Goal: Task Accomplishment & Management: Manage account settings

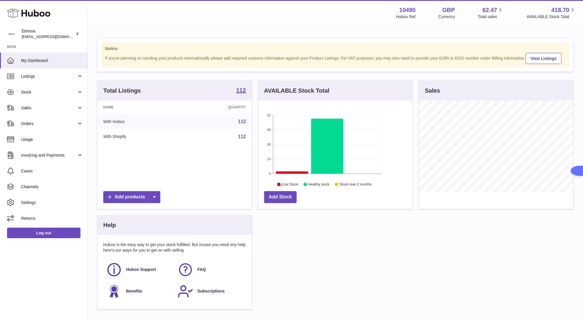
scroll to position [91, 154]
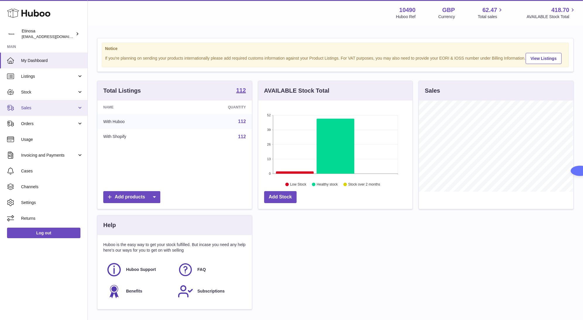
click at [39, 108] on span "Sales" at bounding box center [49, 108] width 56 height 6
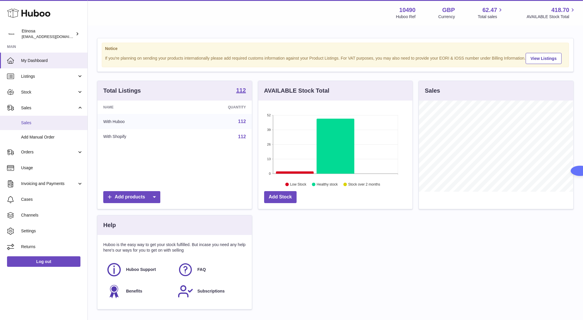
drag, startPoint x: 34, startPoint y: 121, endPoint x: 111, endPoint y: 135, distance: 79.0
click at [35, 121] on span "Sales" at bounding box center [52, 123] width 62 height 6
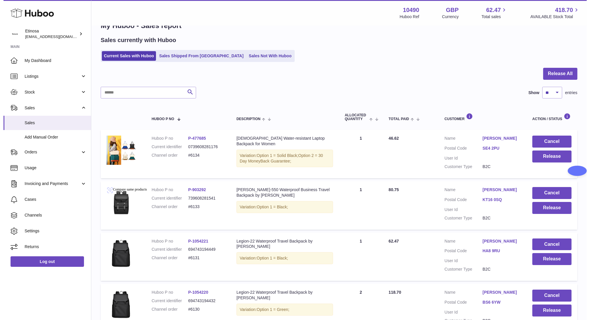
scroll to position [44, 0]
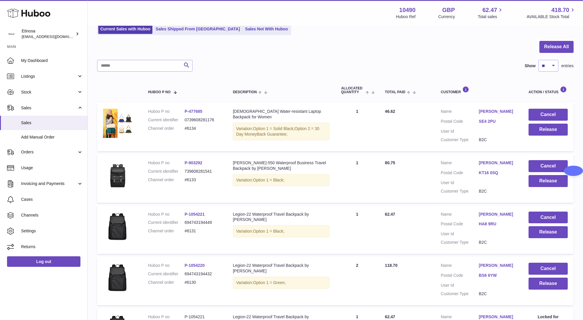
click at [488, 123] on link "SE4 2PU" at bounding box center [498, 122] width 38 height 6
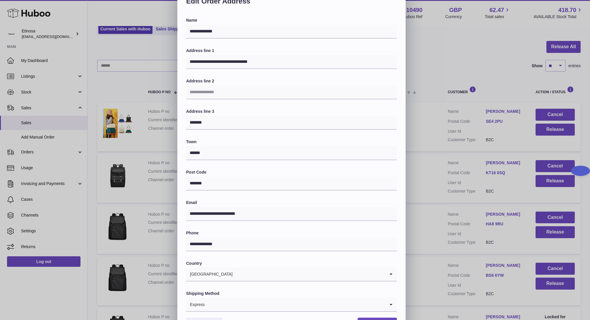
scroll to position [48, 0]
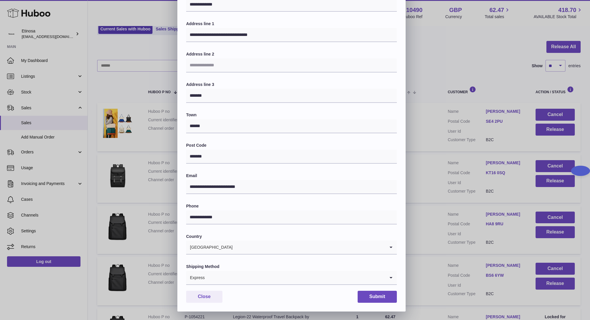
click at [389, 278] on icon "Search for option" at bounding box center [391, 277] width 12 height 13
click at [387, 278] on icon "Search for option" at bounding box center [391, 277] width 12 height 13
click at [390, 277] on icon "Search for option" at bounding box center [391, 277] width 12 height 13
click at [212, 301] on button "Close" at bounding box center [204, 297] width 36 height 12
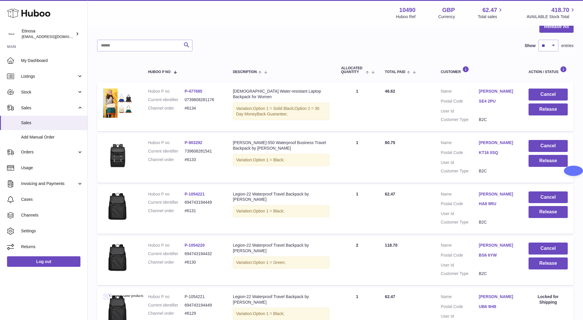
scroll to position [44, 0]
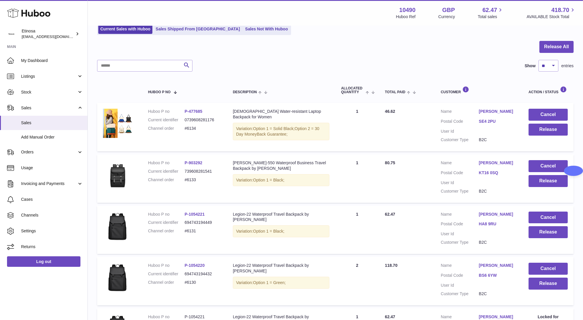
click at [88, 284] on div "My Huboo - Sales report Sales currently with Huboo Current Sales with Huboo Sal…" at bounding box center [335, 253] width 495 height 543
drag, startPoint x: 92, startPoint y: 292, endPoint x: 144, endPoint y: 280, distance: 52.7
click at [93, 292] on div "My Huboo - Sales report Sales currently with Huboo Current Sales with Huboo Sal…" at bounding box center [335, 253] width 495 height 543
click at [552, 132] on button "Release" at bounding box center [547, 130] width 39 height 12
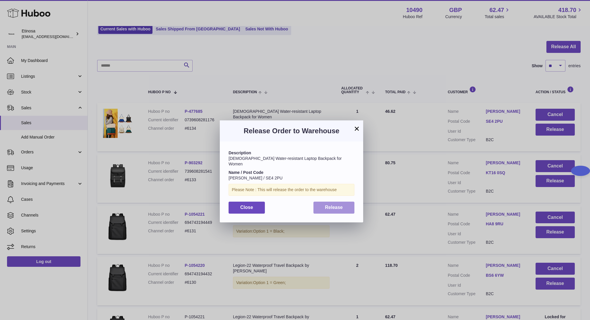
click at [341, 205] on button "Release" at bounding box center [333, 208] width 41 height 12
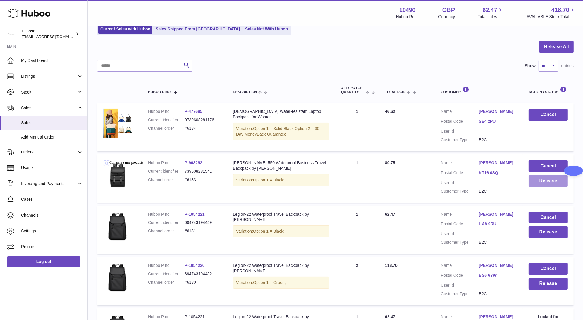
click at [538, 184] on button "Release" at bounding box center [547, 181] width 39 height 12
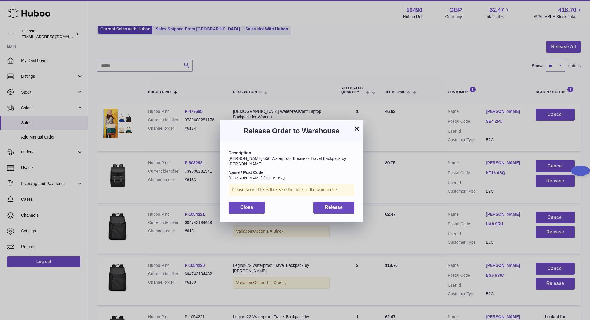
click at [345, 208] on div "Close Release" at bounding box center [291, 208] width 126 height 12
drag, startPoint x: 343, startPoint y: 203, endPoint x: 370, endPoint y: 207, distance: 26.6
click at [344, 203] on button "Release" at bounding box center [333, 208] width 41 height 12
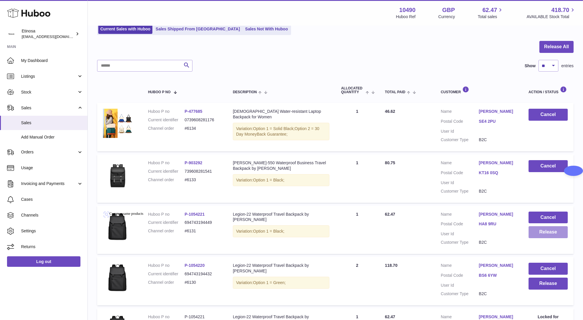
click at [553, 235] on button "Release" at bounding box center [547, 232] width 39 height 12
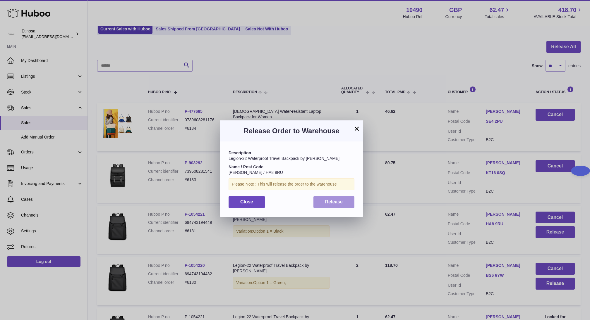
click at [339, 206] on button "Release" at bounding box center [333, 202] width 41 height 12
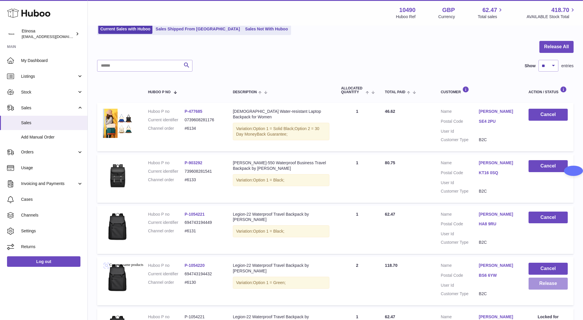
click at [543, 286] on button "Release" at bounding box center [547, 284] width 39 height 12
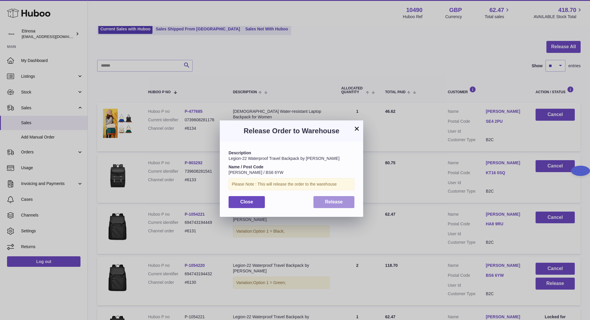
drag, startPoint x: 331, startPoint y: 204, endPoint x: 369, endPoint y: 219, distance: 41.4
click at [331, 204] on span "Release" at bounding box center [334, 201] width 18 height 5
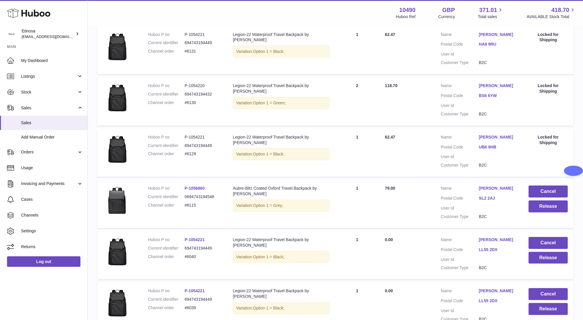
scroll to position [282, 0]
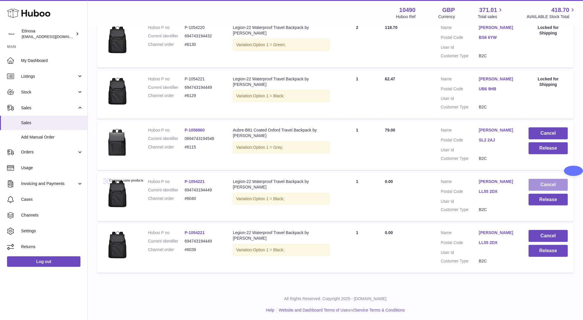
click at [552, 183] on button "Cancel" at bounding box center [547, 185] width 39 height 12
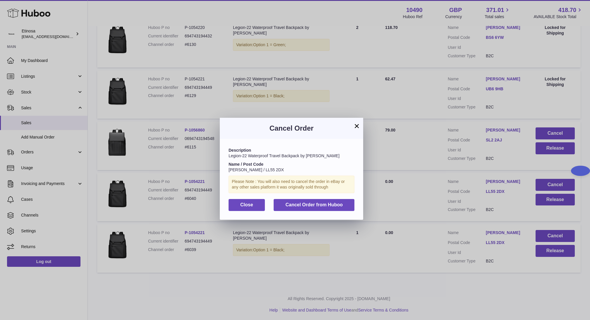
click at [355, 125] on button "×" at bounding box center [356, 126] width 7 height 7
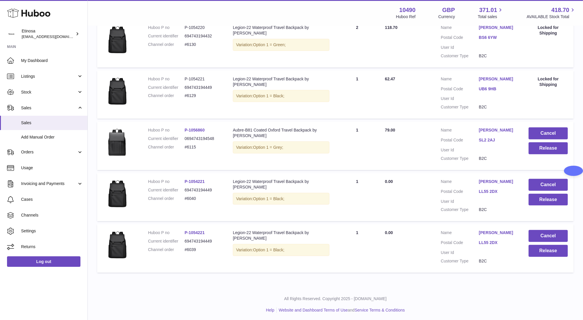
click at [498, 285] on div "My Huboo - Sales report Sales currently with Huboo Current Sales with Huboo Sal…" at bounding box center [335, 15] width 495 height 543
click at [540, 130] on button "Cancel" at bounding box center [547, 133] width 39 height 12
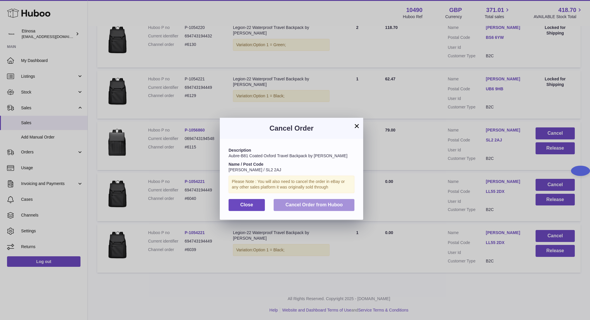
click at [332, 208] on button "Cancel Order from Huboo" at bounding box center [313, 205] width 81 height 12
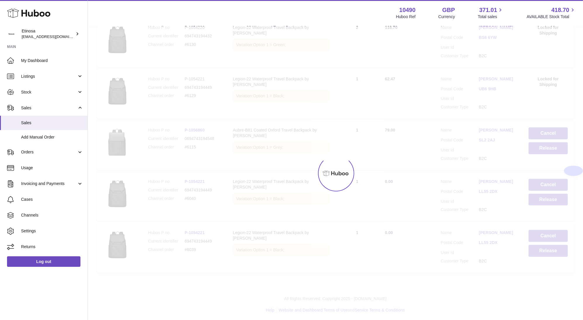
scroll to position [231, 0]
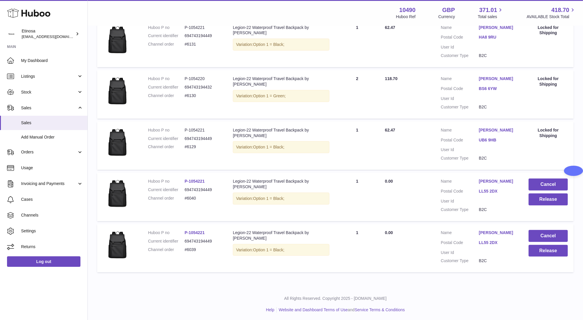
drag, startPoint x: 200, startPoint y: 285, endPoint x: 229, endPoint y: 280, distance: 28.8
click at [201, 285] on div "My Huboo - Sales report Sales currently with Huboo Current Sales with Huboo Sal…" at bounding box center [335, 42] width 495 height 492
drag, startPoint x: 470, startPoint y: 300, endPoint x: 473, endPoint y: 292, distance: 8.3
click at [470, 300] on p "All Rights Reserved. Copyright 2025 - [DOMAIN_NAME]" at bounding box center [335, 299] width 486 height 6
click at [356, 278] on div "My Huboo - Sales report Sales currently with Huboo Current Sales with Huboo Sal…" at bounding box center [335, 42] width 495 height 492
